Goal: Information Seeking & Learning: Understand process/instructions

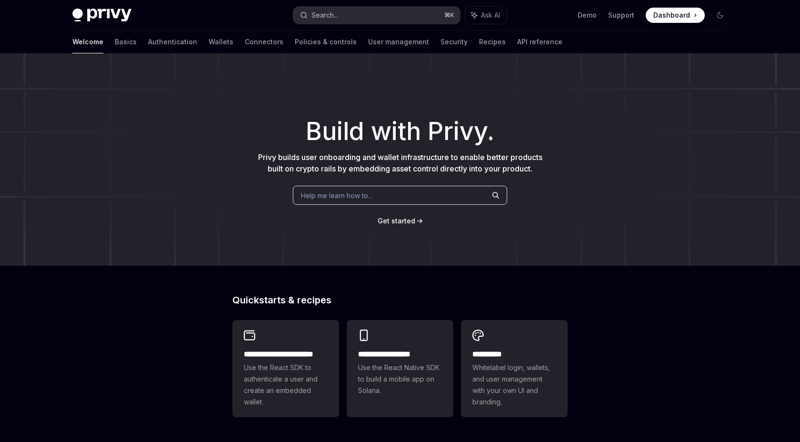
click at [381, 18] on button "Search... ⌘ K" at bounding box center [376, 15] width 167 height 17
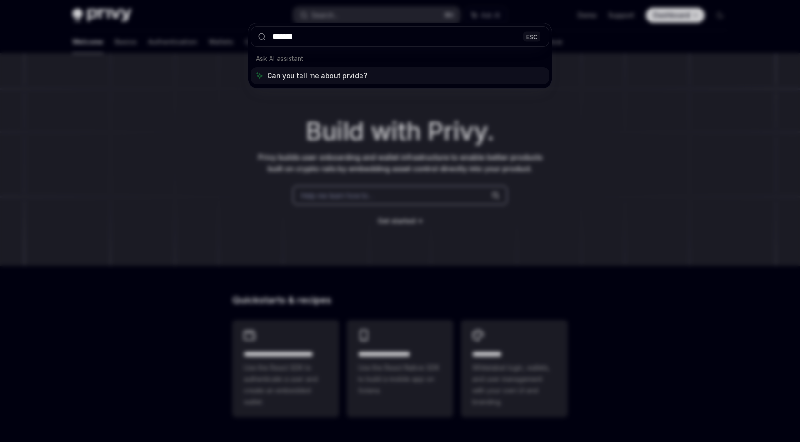
type input "*******"
type textarea "*"
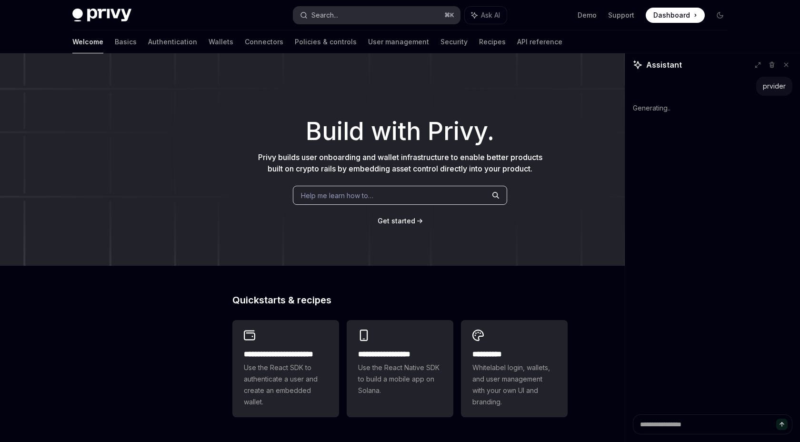
click at [371, 15] on button "Search... ⌘ K" at bounding box center [376, 15] width 167 height 17
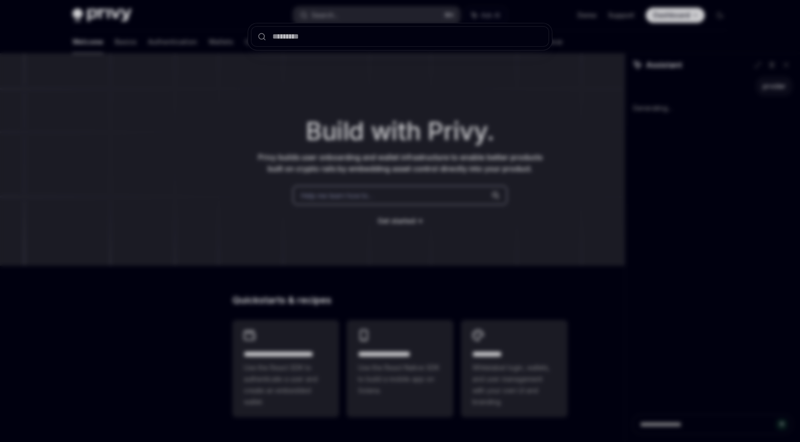
type textarea "*"
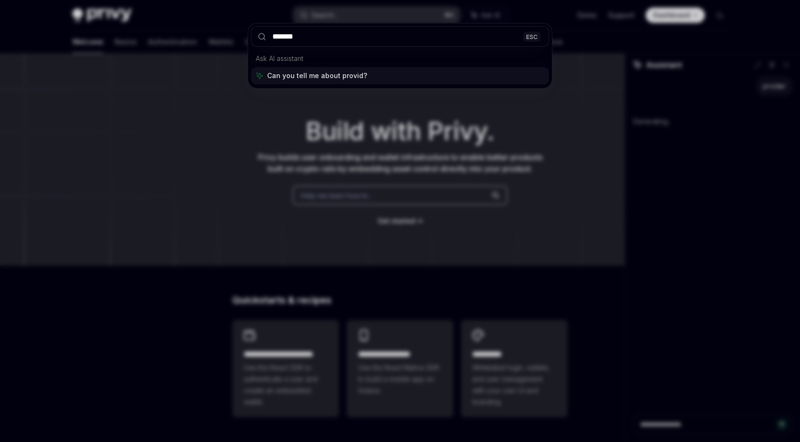
type input "********"
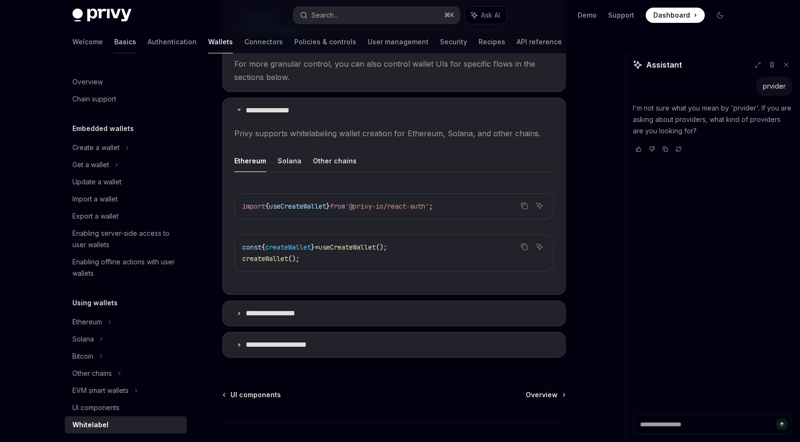
click at [114, 42] on link "Basics" at bounding box center [125, 41] width 22 height 23
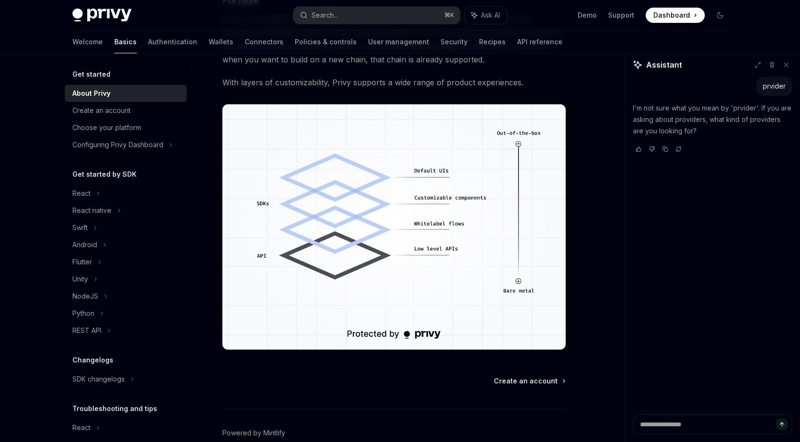
scroll to position [804, 0]
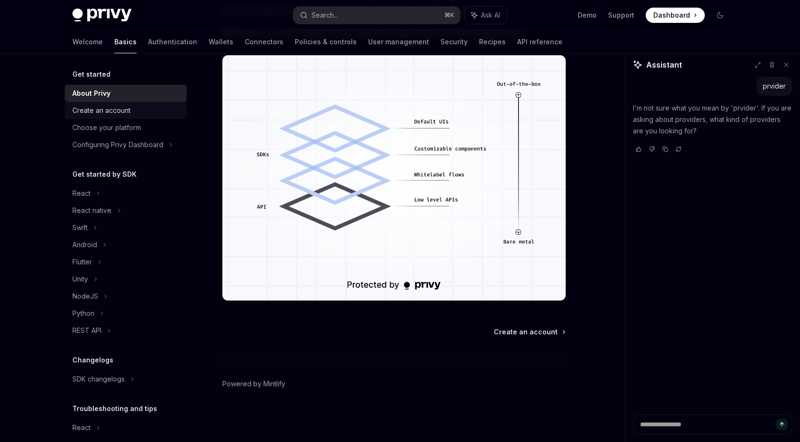
click at [146, 108] on div "Create an account" at bounding box center [126, 110] width 109 height 11
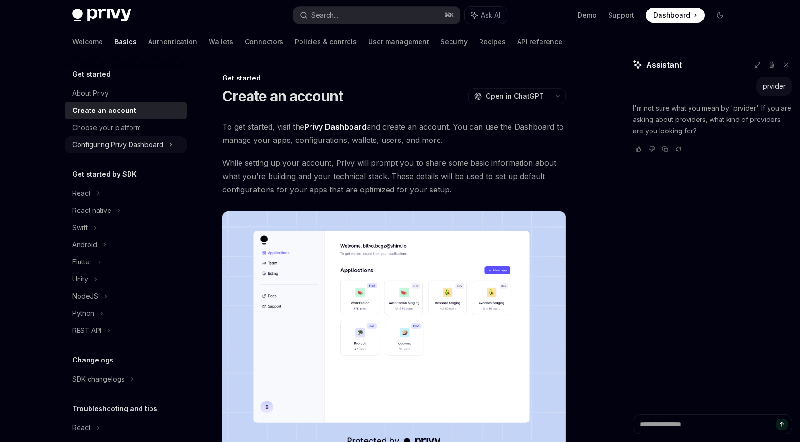
click at [132, 142] on div "Configuring Privy Dashboard" at bounding box center [117, 144] width 91 height 11
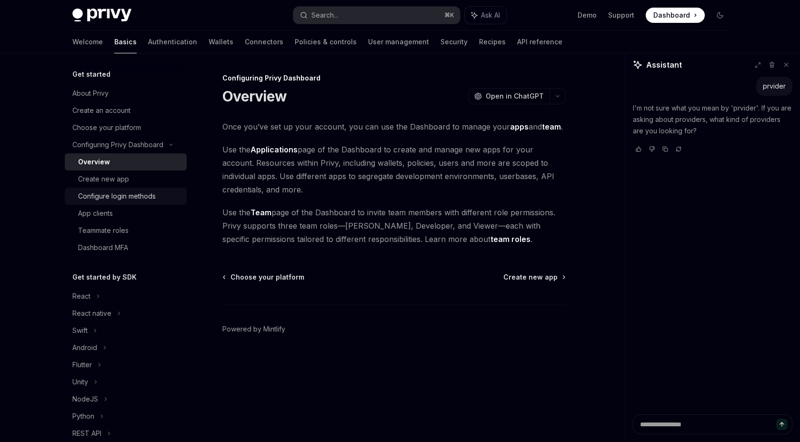
click at [111, 192] on div "Configure login methods" at bounding box center [117, 195] width 78 height 11
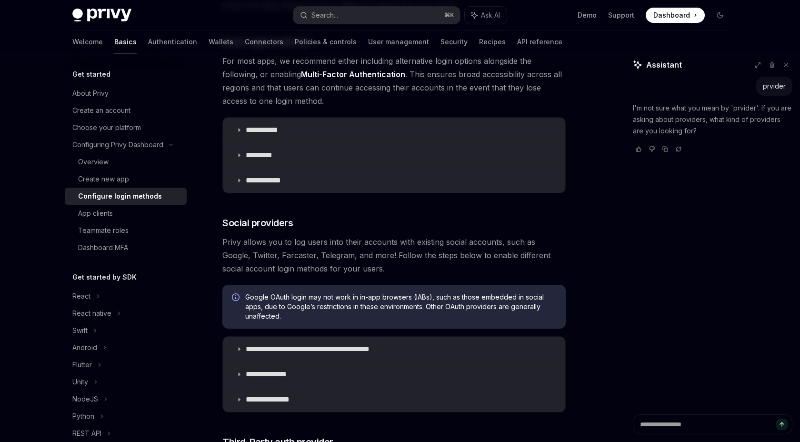
scroll to position [93, 0]
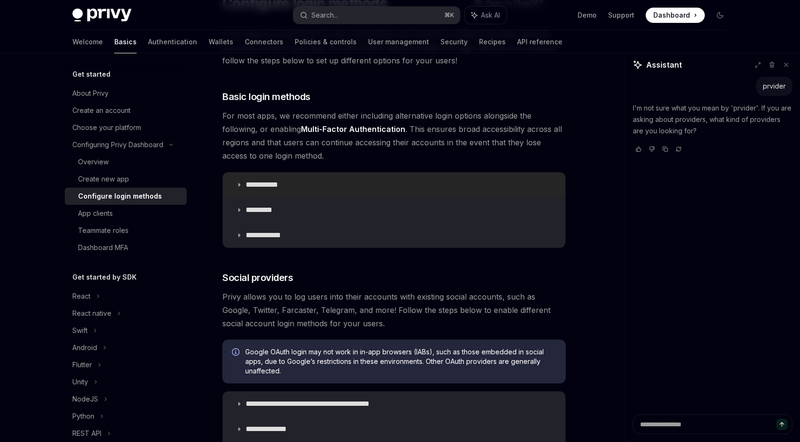
click at [259, 194] on summary "**********" at bounding box center [394, 184] width 342 height 25
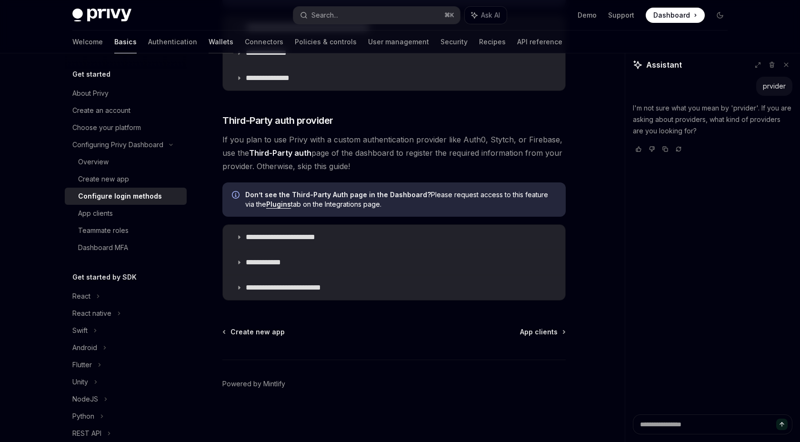
click at [209, 49] on link "Wallets" at bounding box center [221, 41] width 25 height 23
type textarea "*"
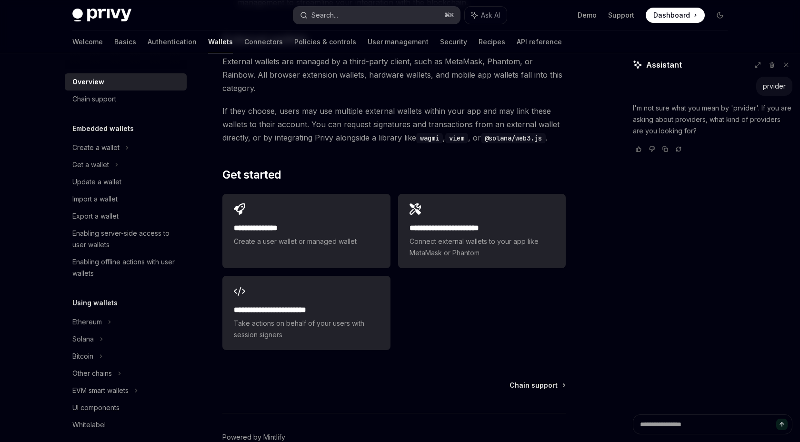
click at [373, 21] on button "Search... ⌘ K" at bounding box center [376, 15] width 167 height 17
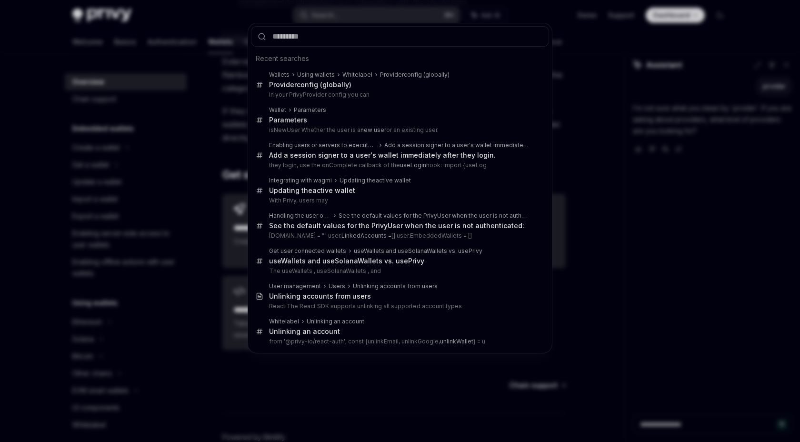
type input "**********"
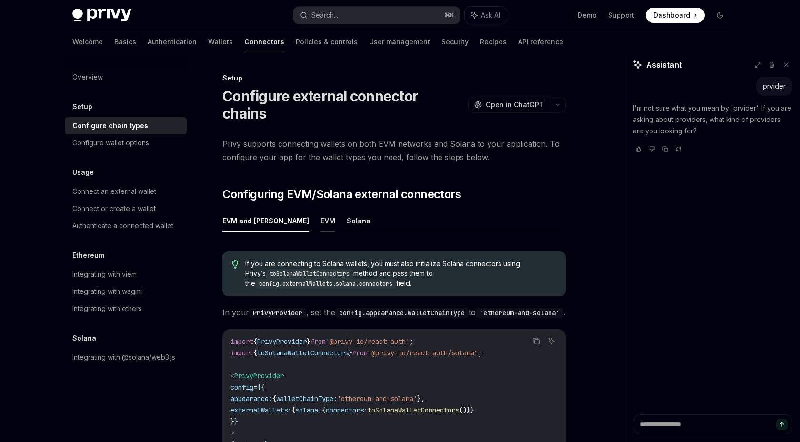
click at [321, 210] on button "EVM" at bounding box center [328, 221] width 15 height 22
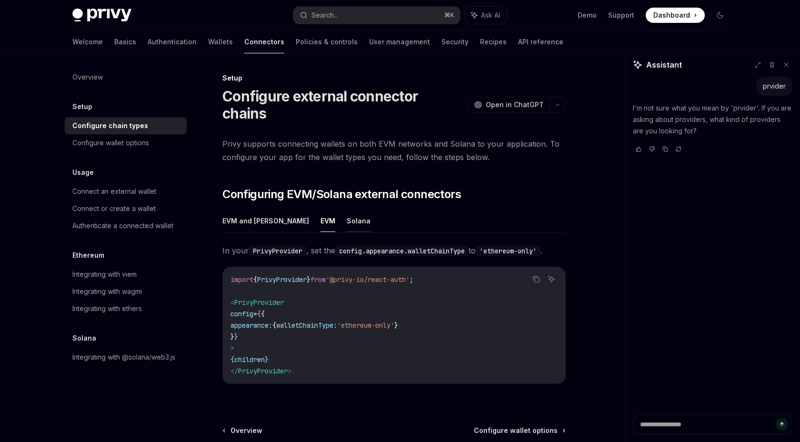
click at [347, 210] on button "Solana" at bounding box center [359, 221] width 24 height 22
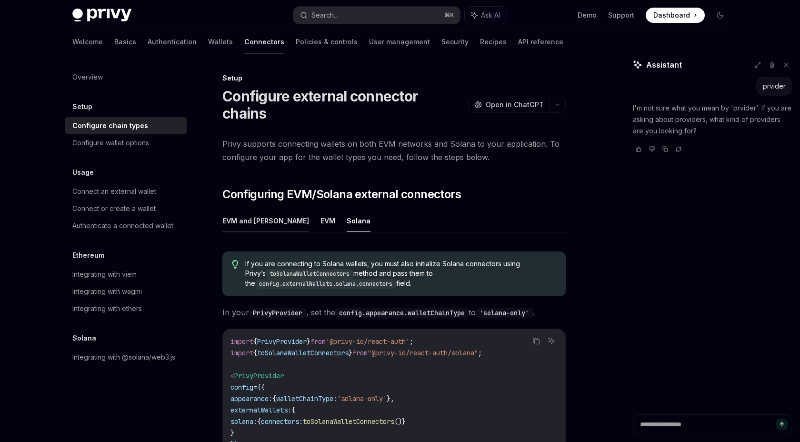
click at [259, 210] on button "EVM and Solana" at bounding box center [265, 221] width 87 height 22
type textarea "*"
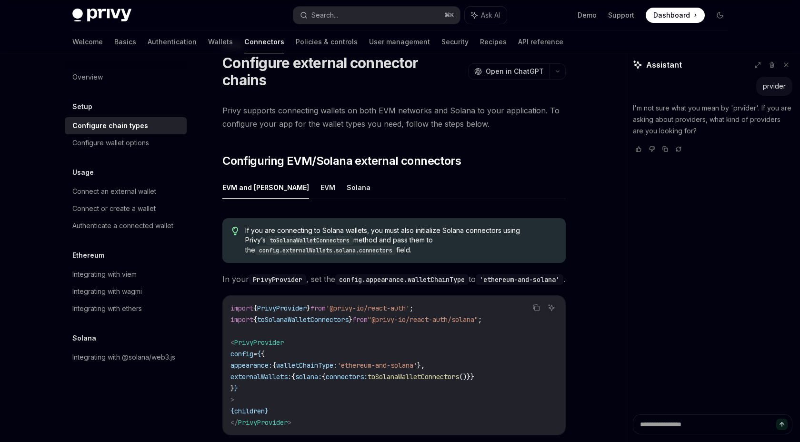
scroll to position [45, 0]
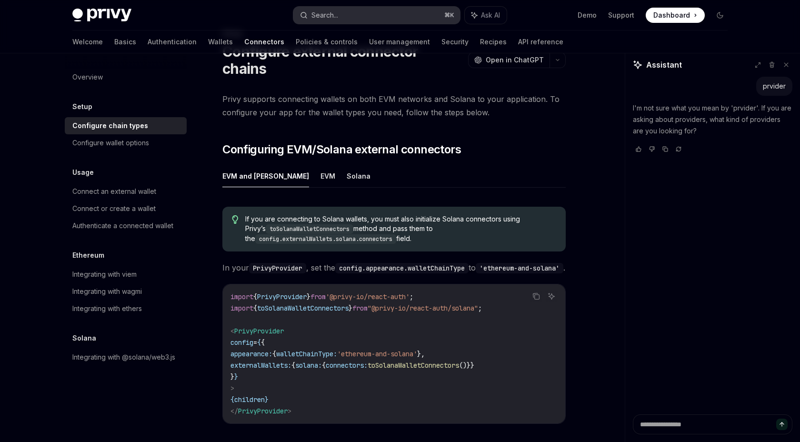
click at [348, 9] on button "Search... ⌘ K" at bounding box center [376, 15] width 167 height 17
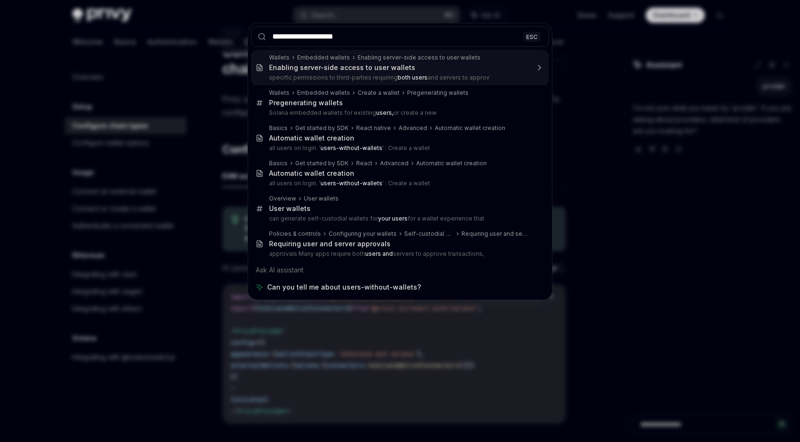
type input "**********"
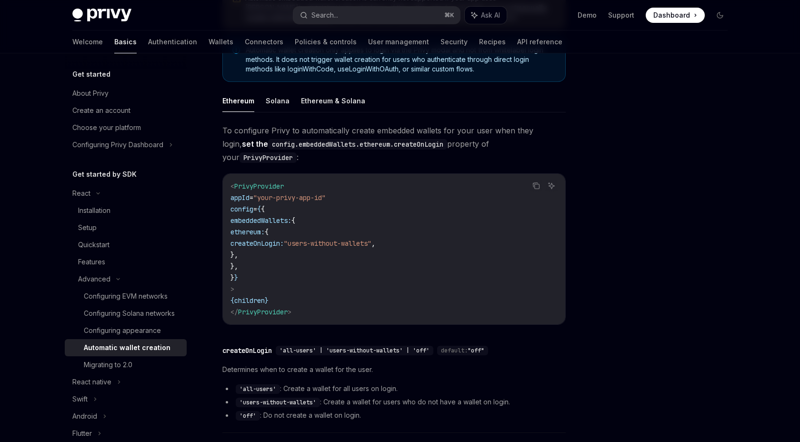
scroll to position [196, 0]
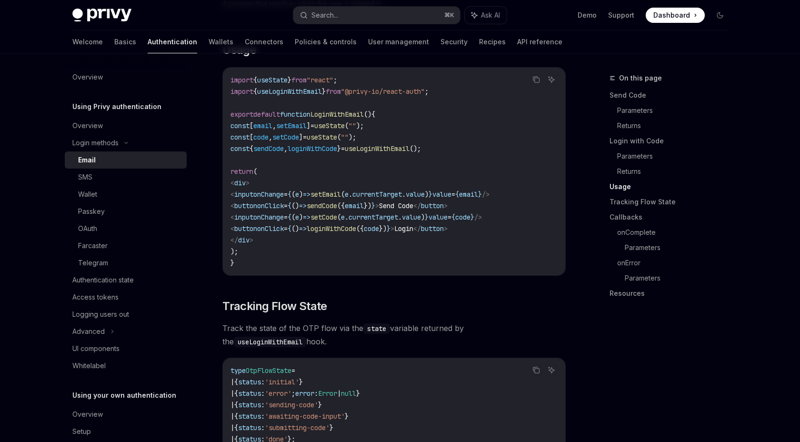
scroll to position [815, 0]
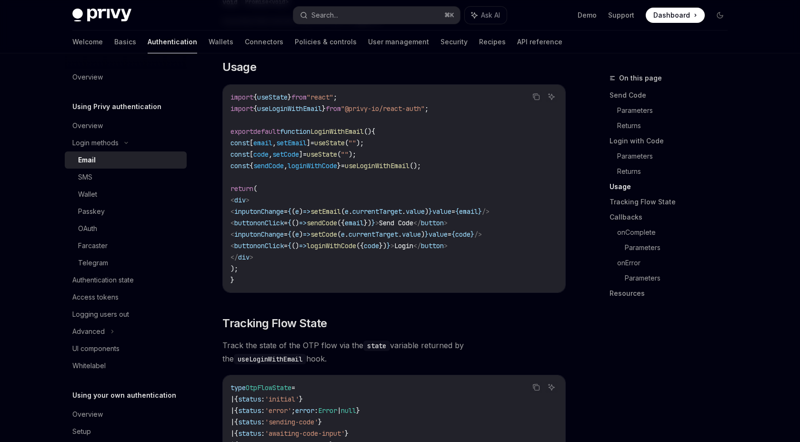
click at [410, 161] on span "useLoginWithEmail" at bounding box center [377, 165] width 65 height 9
copy span "useLoginWithEmail"
click at [348, 18] on button "Search... ⌘ K" at bounding box center [376, 15] width 167 height 17
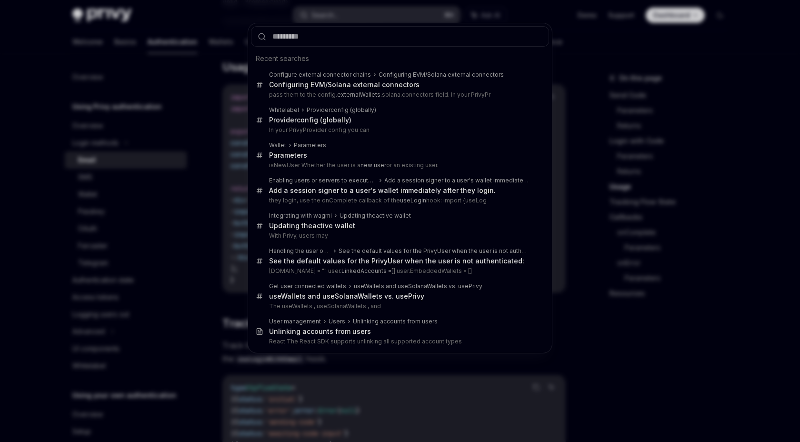
type input "**********"
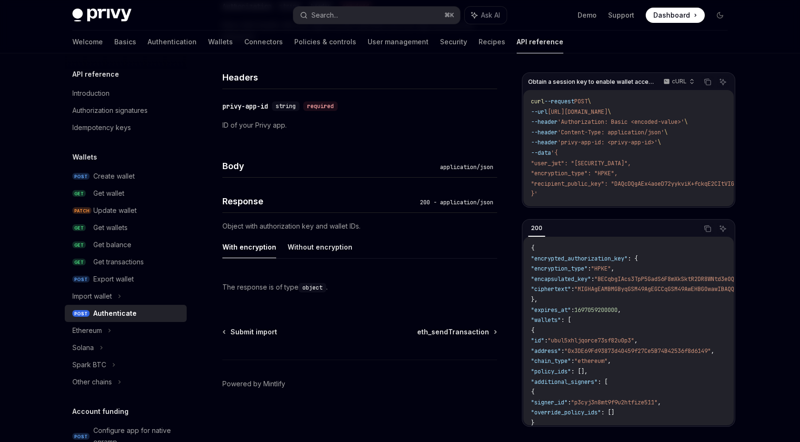
type textarea "*"
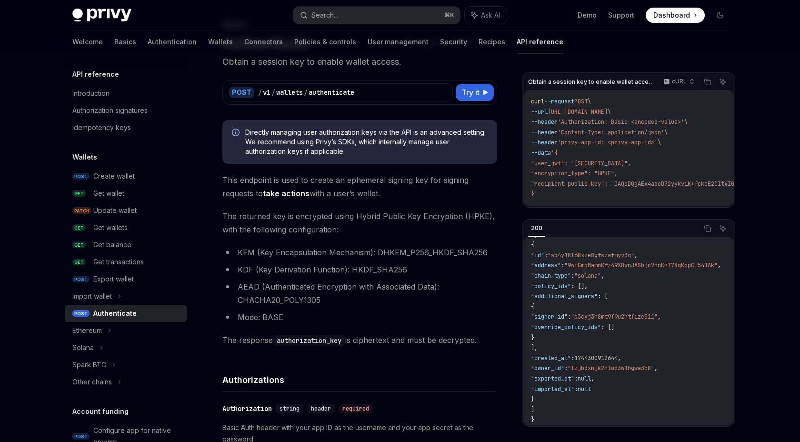
scroll to position [258, 0]
